Goal: Transaction & Acquisition: Book appointment/travel/reservation

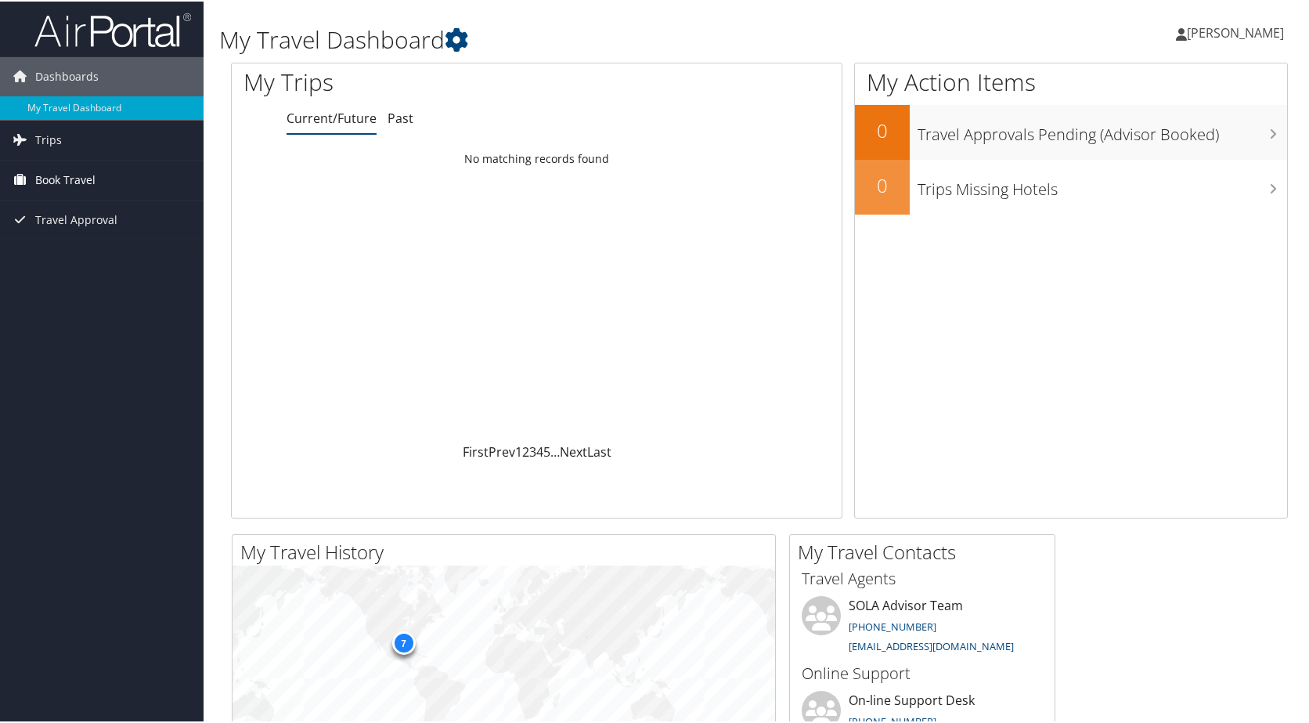
click at [84, 175] on span "Book Travel" at bounding box center [65, 178] width 60 height 39
click at [132, 267] on link "Travel Approval" at bounding box center [102, 265] width 204 height 39
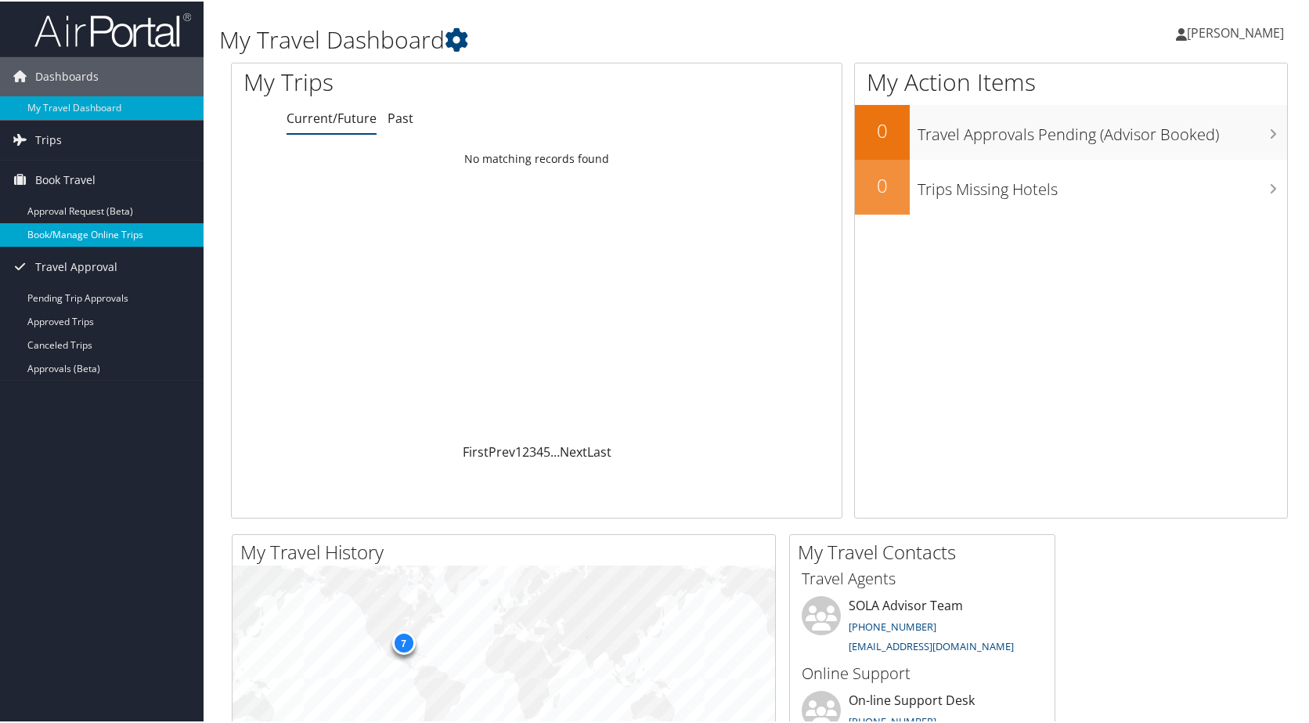
click at [153, 230] on link "Book/Manage Online Trips" at bounding box center [102, 233] width 204 height 23
